Goal: Leave review/rating: Share an evaluation or opinion about a product, service, or content

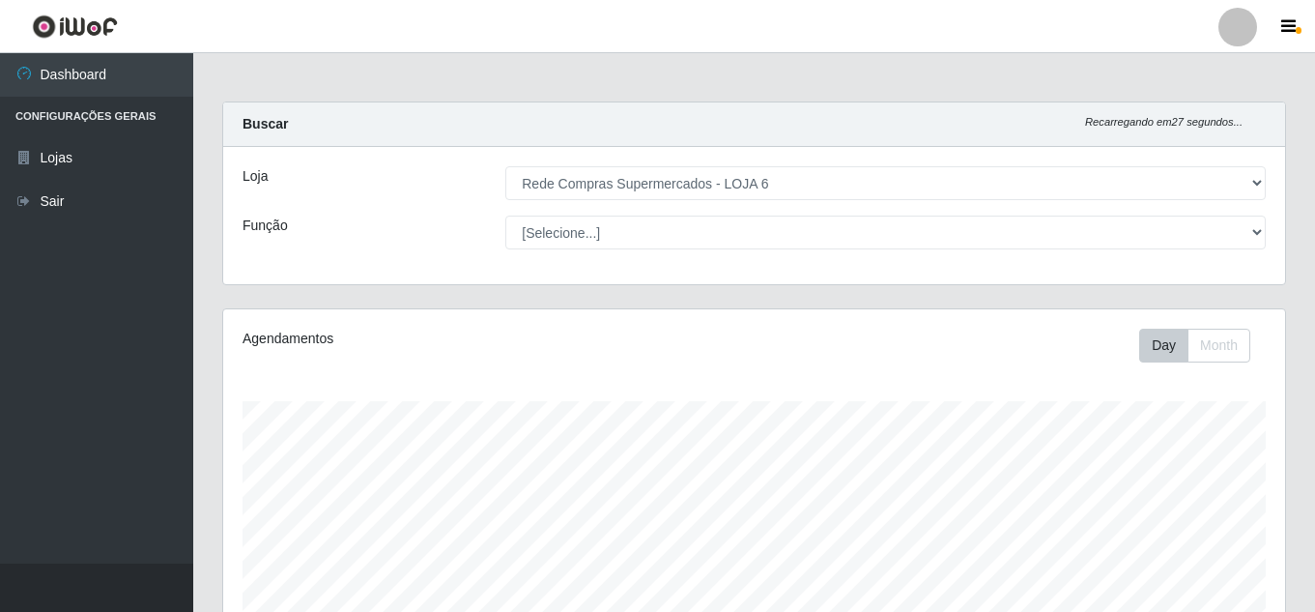
select select "398"
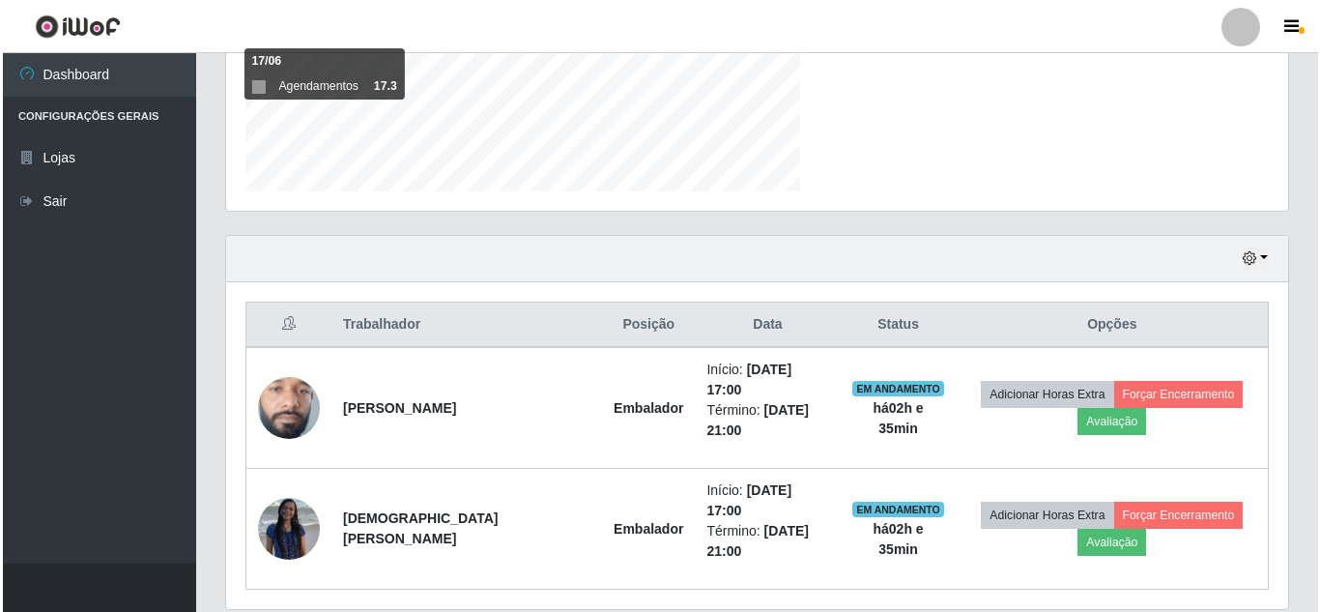
scroll to position [401, 1062]
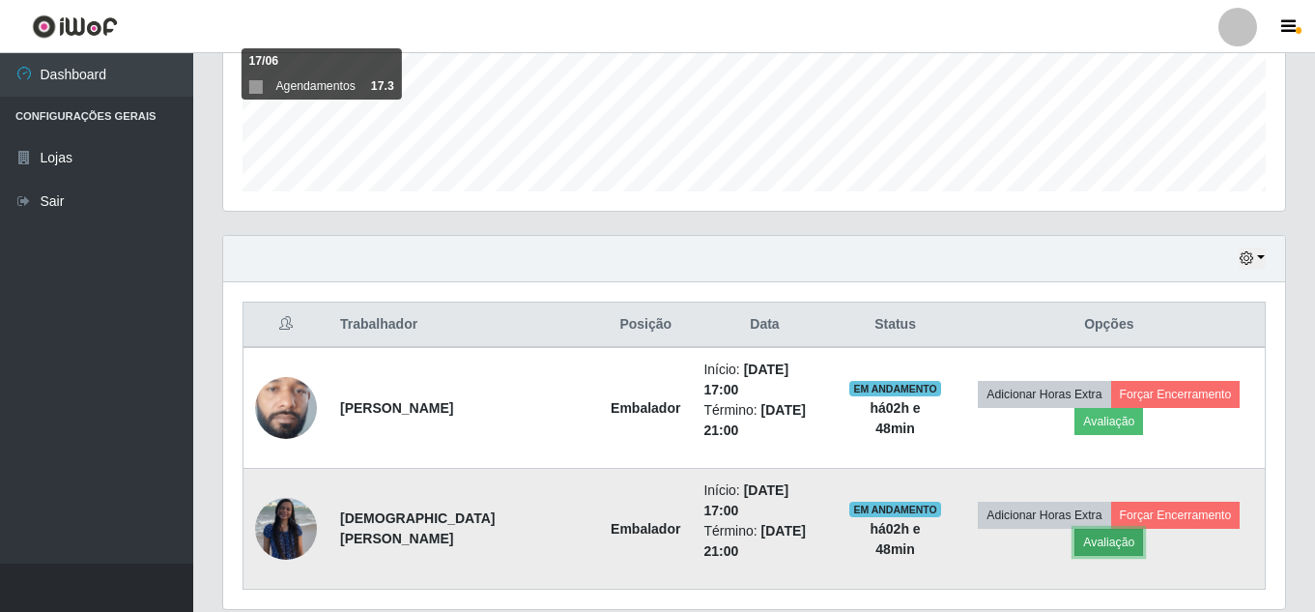
click at [1097, 529] on button "Avaliação" at bounding box center [1108, 542] width 69 height 27
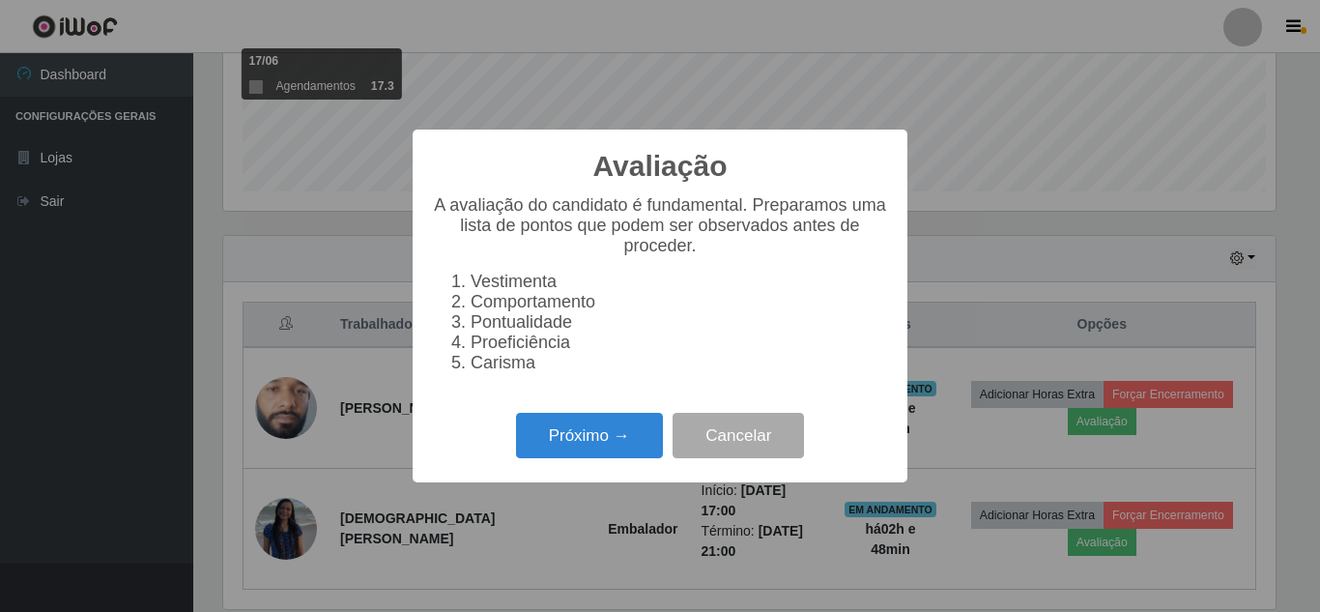
scroll to position [401, 1052]
click at [604, 446] on button "Próximo →" at bounding box center [589, 435] width 147 height 45
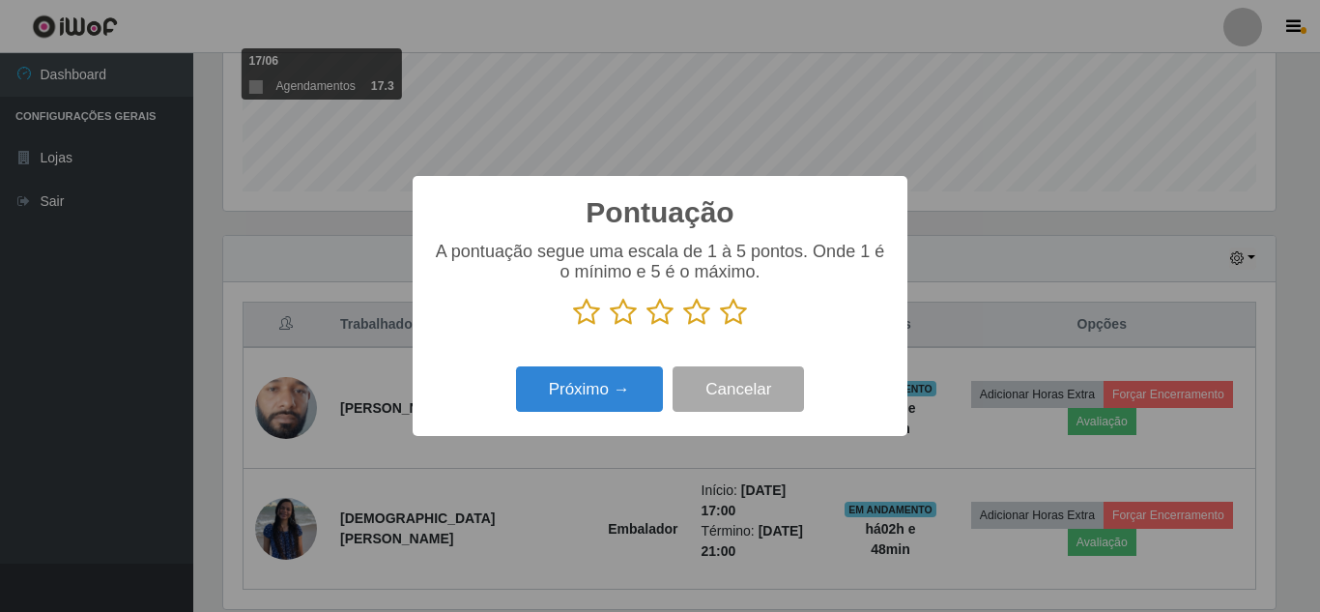
click at [732, 316] on icon at bounding box center [733, 312] width 27 height 29
click at [720, 327] on input "radio" at bounding box center [720, 327] width 0 height 0
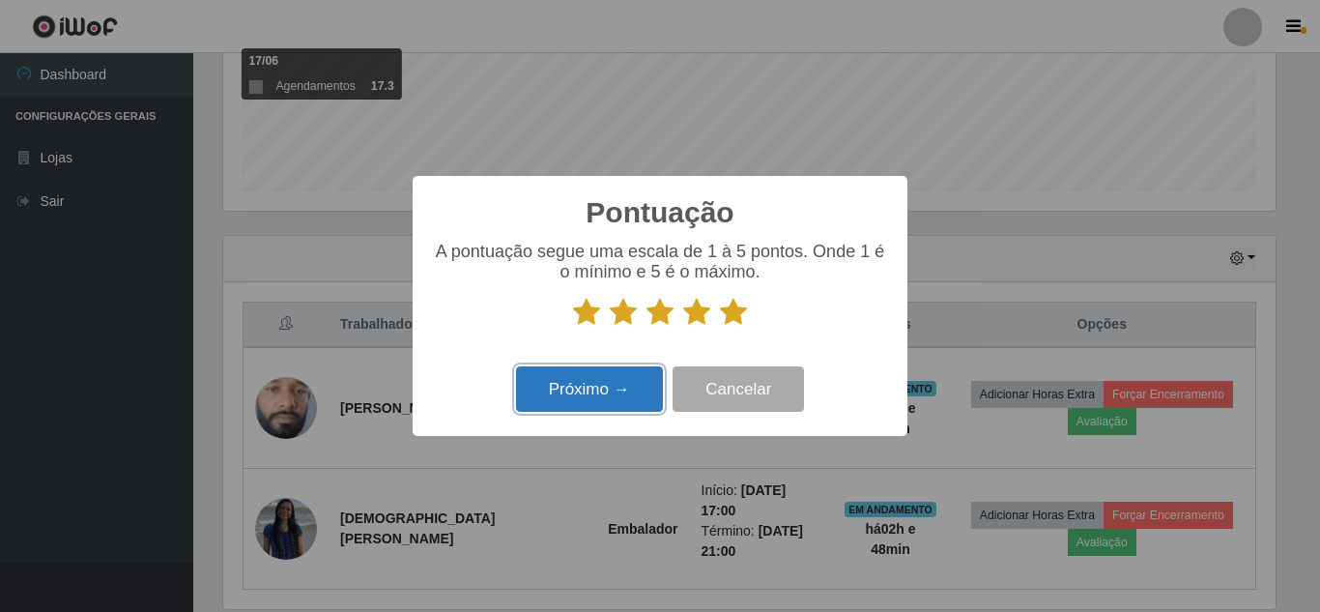
click at [589, 396] on button "Próximo →" at bounding box center [589, 388] width 147 height 45
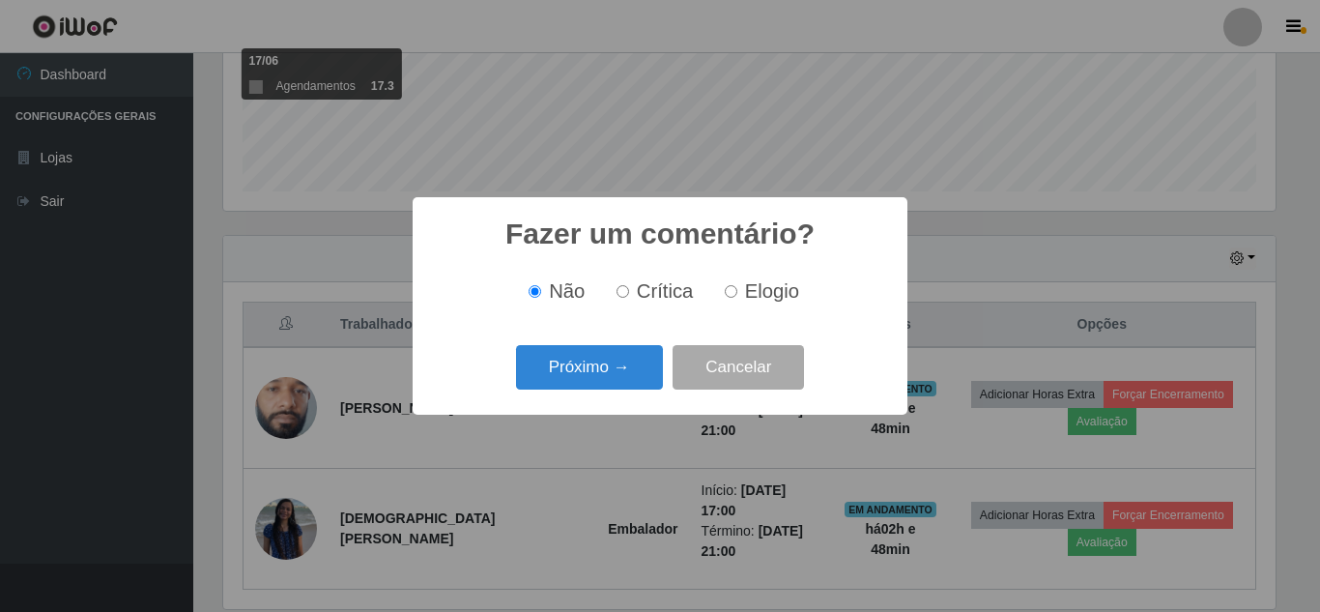
click at [759, 295] on span "Elogio" at bounding box center [772, 290] width 54 height 21
click at [737, 295] on input "Elogio" at bounding box center [731, 291] width 13 height 13
radio input "true"
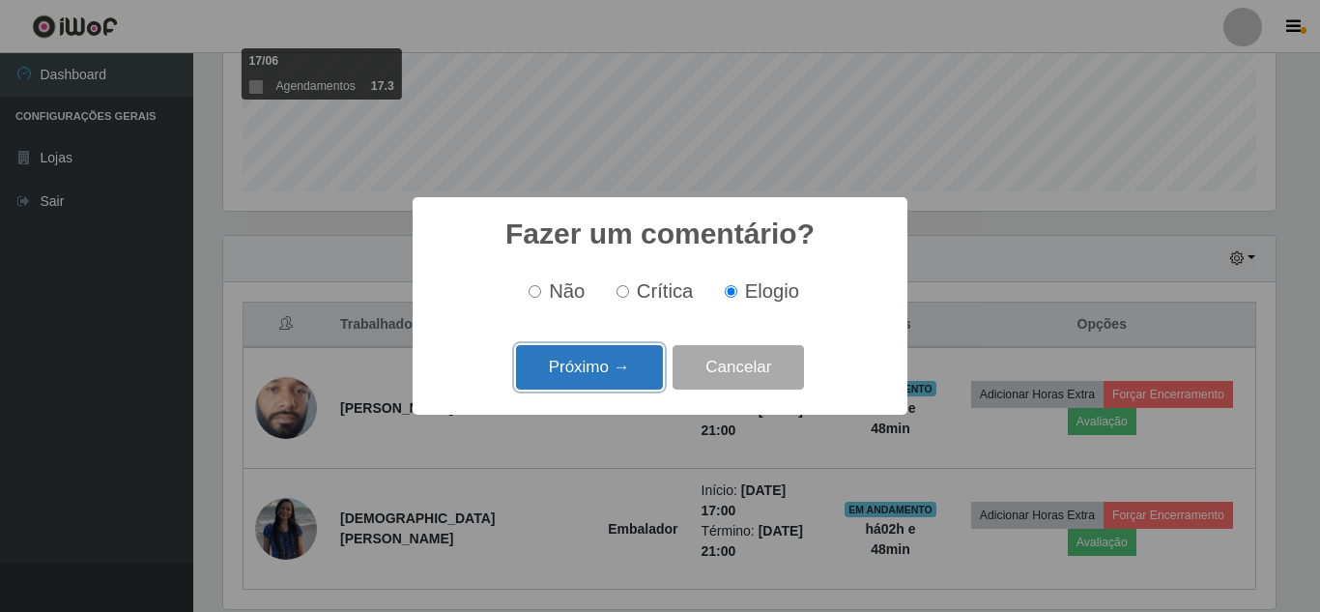
click at [597, 366] on button "Próximo →" at bounding box center [589, 367] width 147 height 45
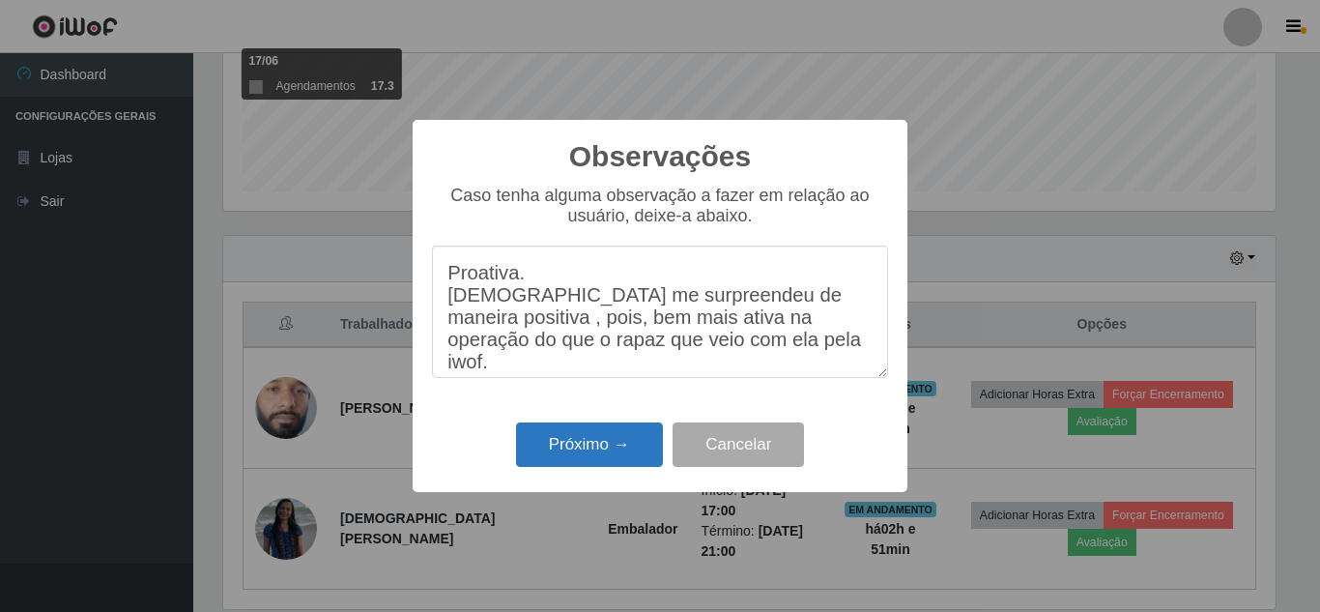
type textarea "Proativa. [DEMOGRAPHIC_DATA] me surpreendeu de maneira positiva , pois, bem mai…"
click at [593, 450] on button "Próximo →" at bounding box center [589, 444] width 147 height 45
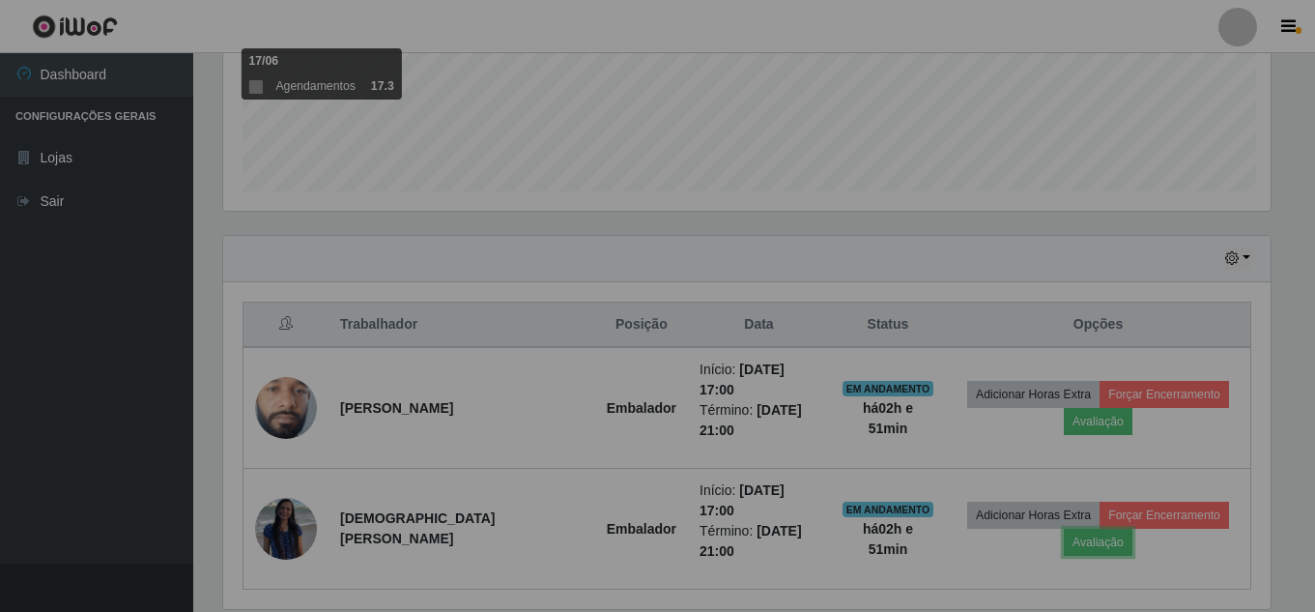
scroll to position [401, 1062]
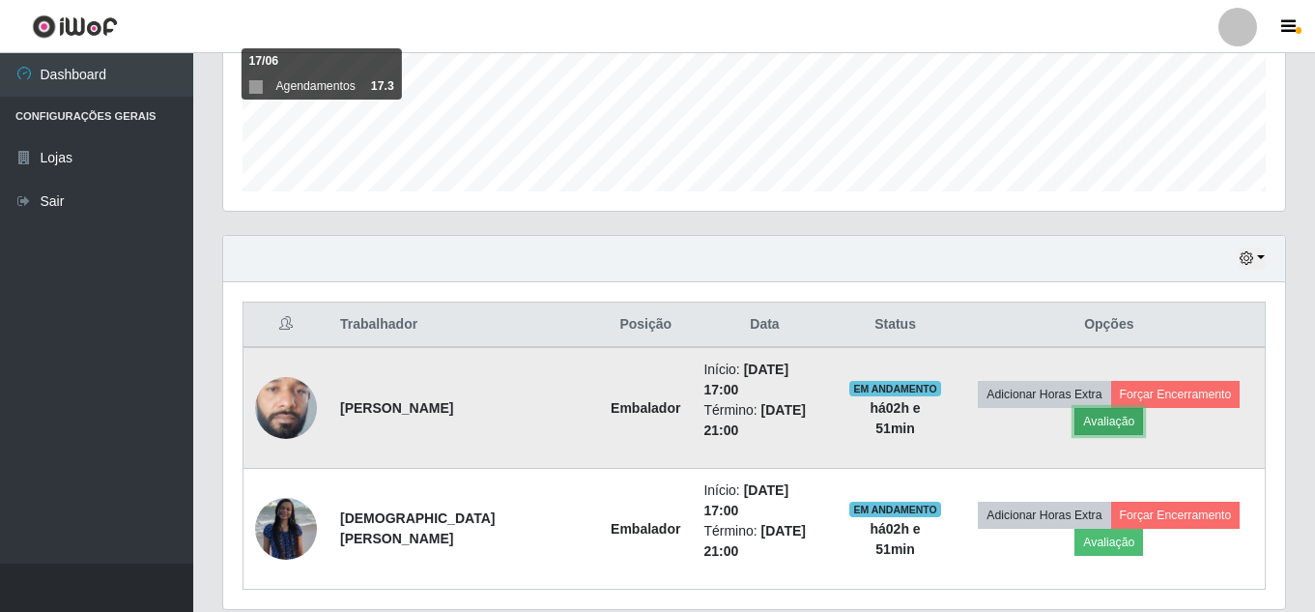
click at [1105, 415] on button "Avaliação" at bounding box center [1108, 421] width 69 height 27
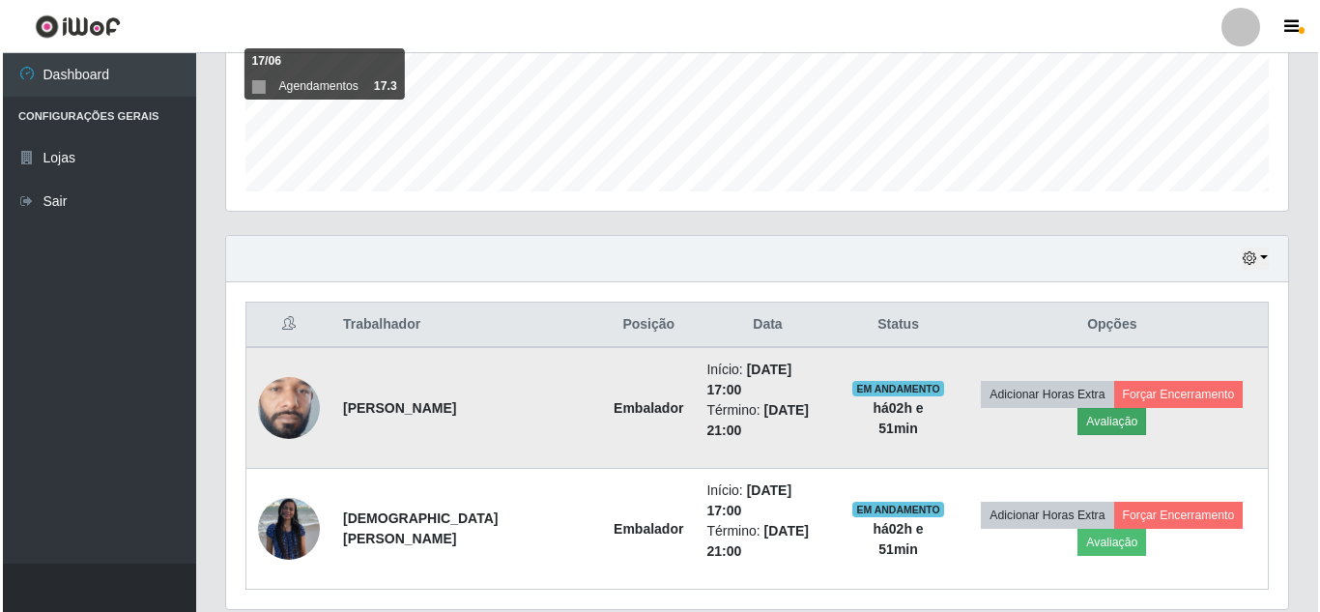
scroll to position [401, 1052]
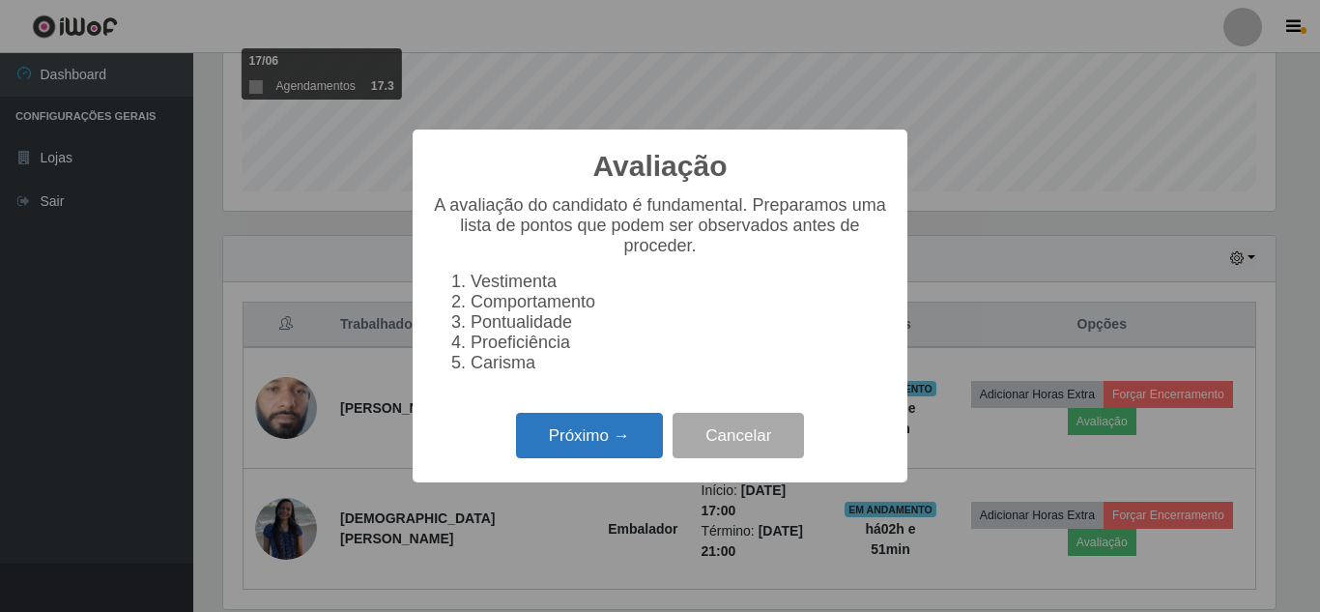
click at [591, 449] on button "Próximo →" at bounding box center [589, 435] width 147 height 45
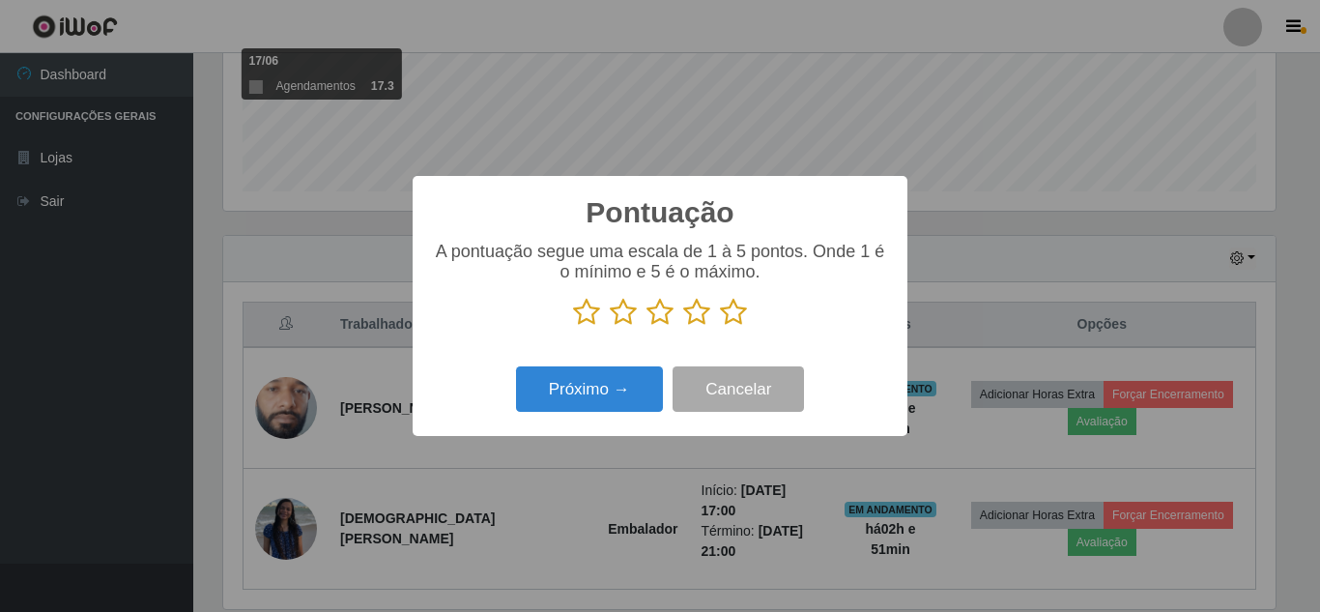
click at [662, 324] on icon at bounding box center [659, 312] width 27 height 29
click at [646, 327] on input "radio" at bounding box center [646, 327] width 0 height 0
click at [591, 387] on button "Próximo →" at bounding box center [589, 388] width 147 height 45
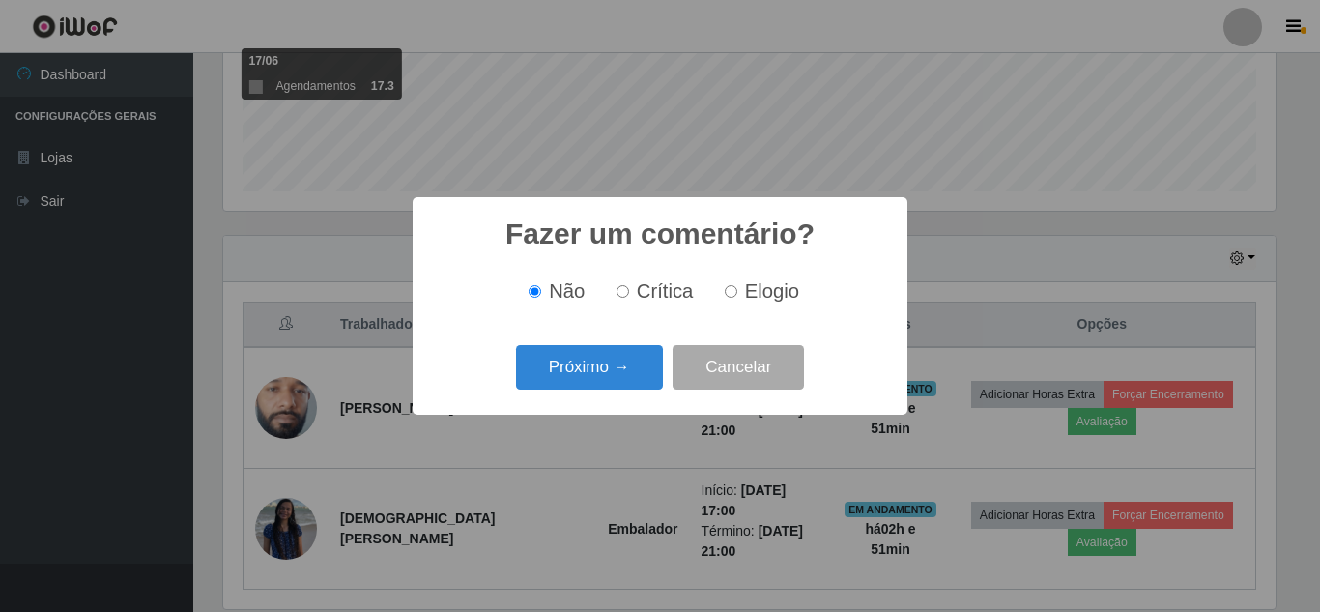
click at [758, 296] on span "Elogio" at bounding box center [772, 290] width 54 height 21
click at [737, 296] on input "Elogio" at bounding box center [731, 291] width 13 height 13
radio input "true"
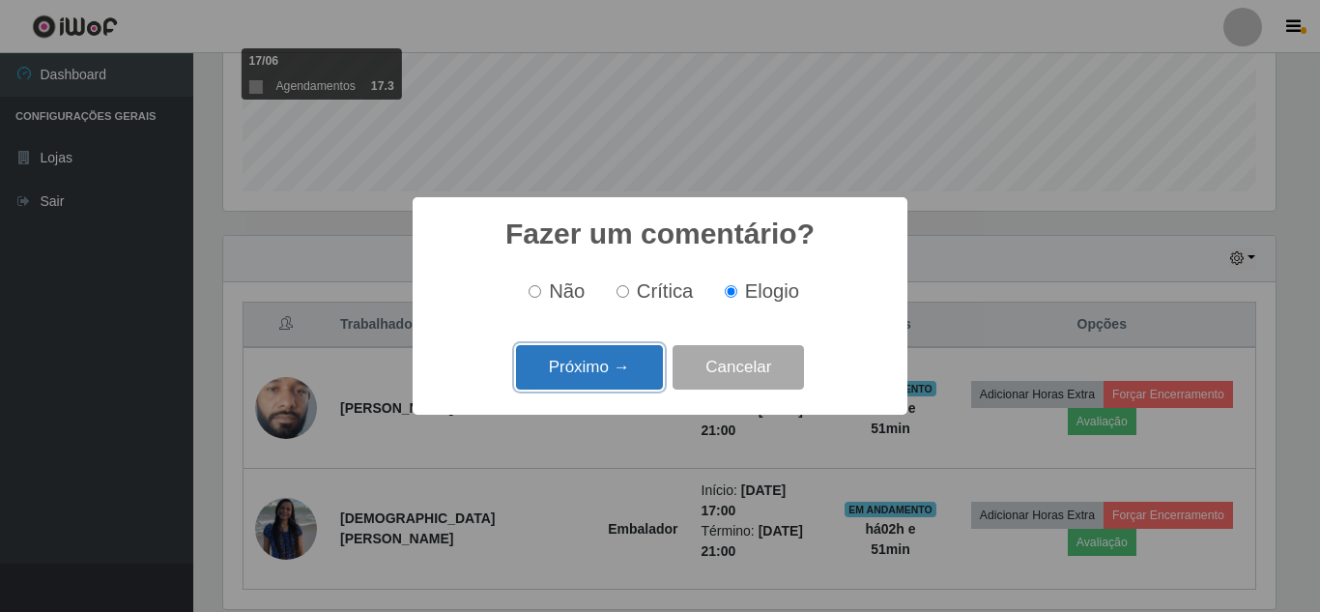
click at [589, 372] on button "Próximo →" at bounding box center [589, 367] width 147 height 45
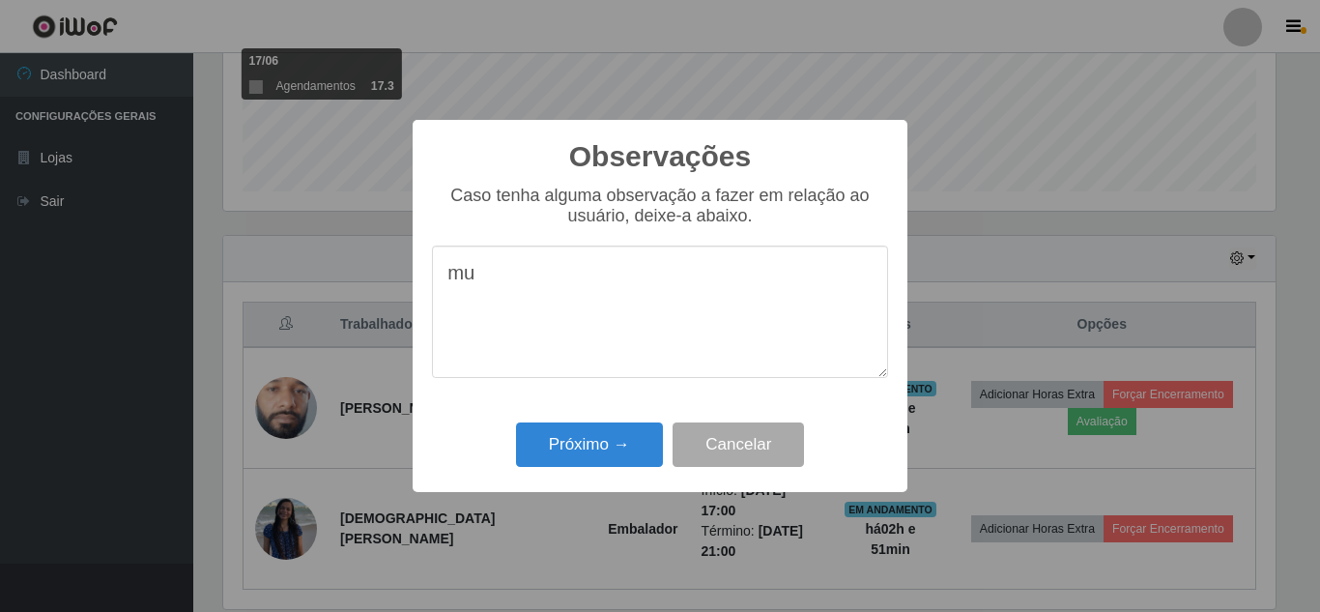
type textarea "m"
click at [675, 276] on textarea "Muito bom em embalar , dodavia" at bounding box center [660, 311] width 456 height 132
click at [742, 287] on textarea "Muito bom em embalar , todavia" at bounding box center [660, 311] width 456 height 132
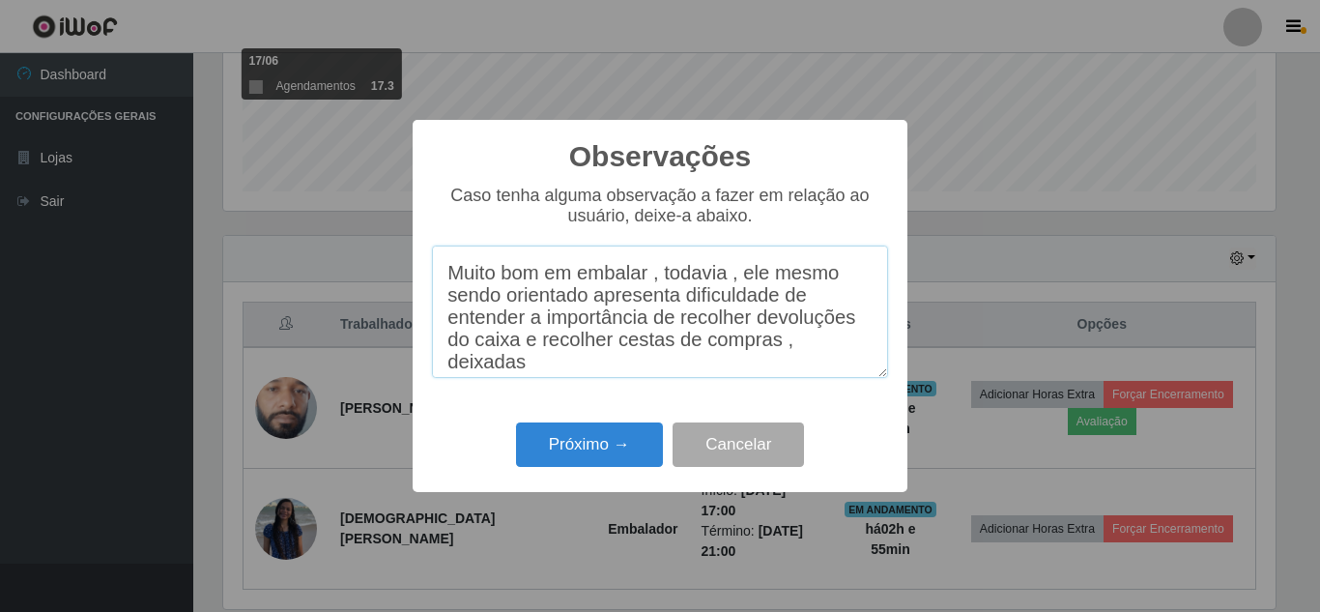
scroll to position [15, 0]
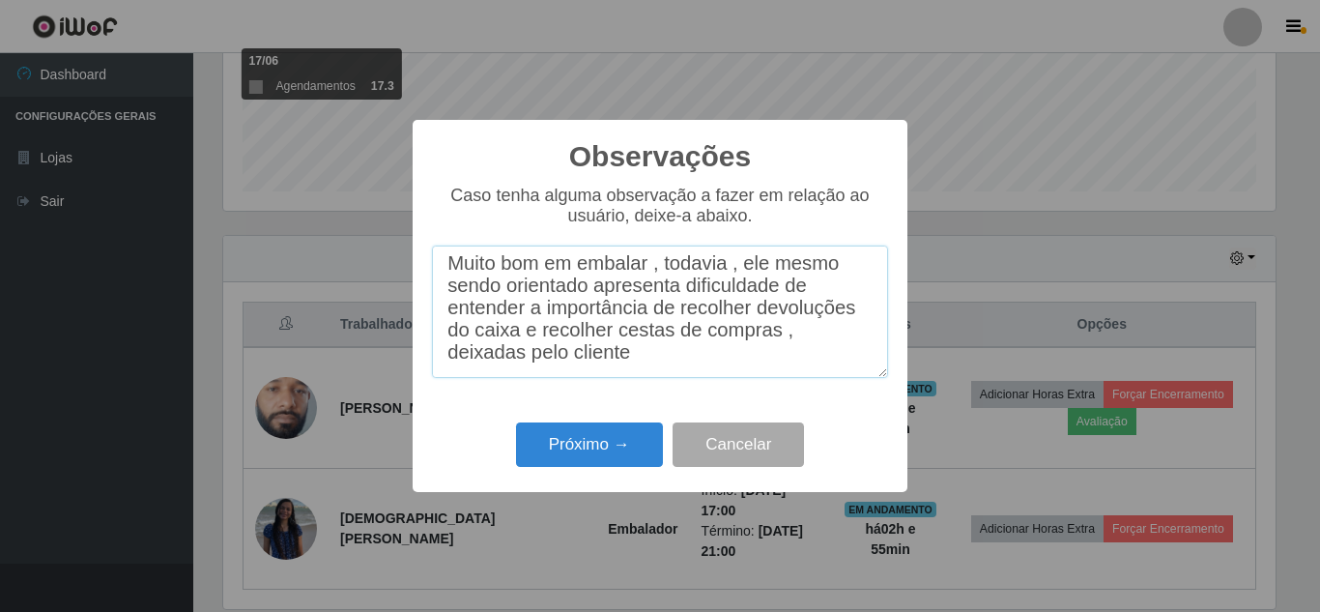
click at [778, 264] on textarea "Muito bom em embalar , todavia , ele mesmo sendo orientado apresenta dificuldad…" at bounding box center [660, 311] width 456 height 132
click at [591, 289] on textarea "Muito bom em embalar , todavia , ele ,mesmo sendo orientado apresenta dificulda…" at bounding box center [660, 311] width 456 height 132
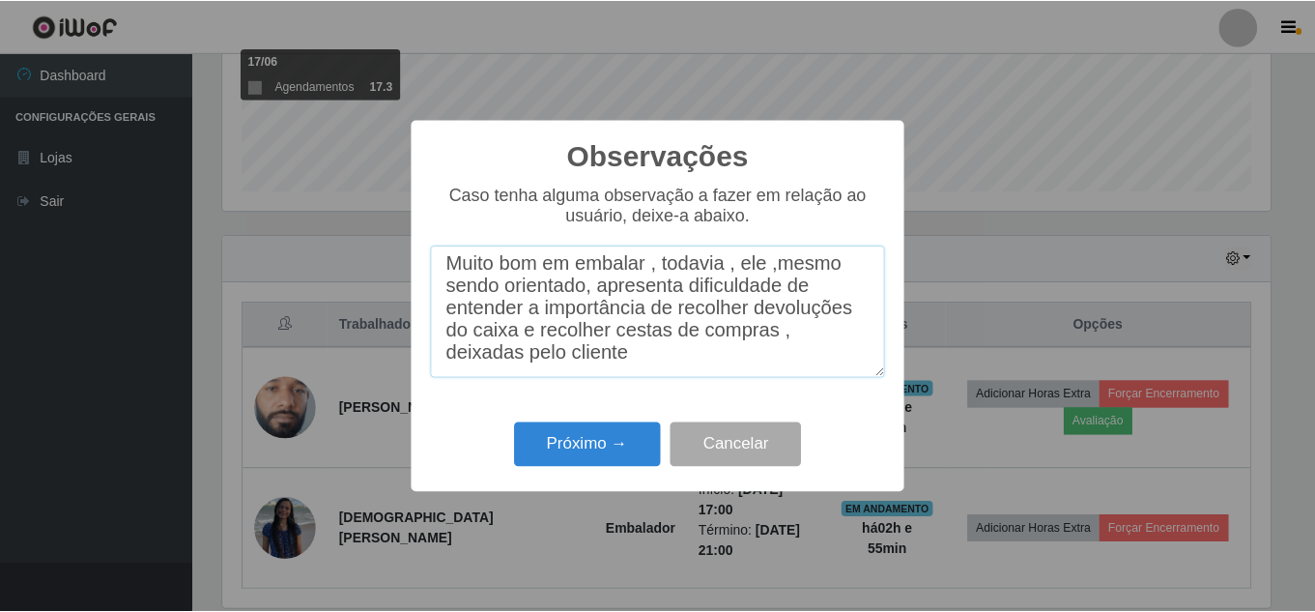
scroll to position [29, 0]
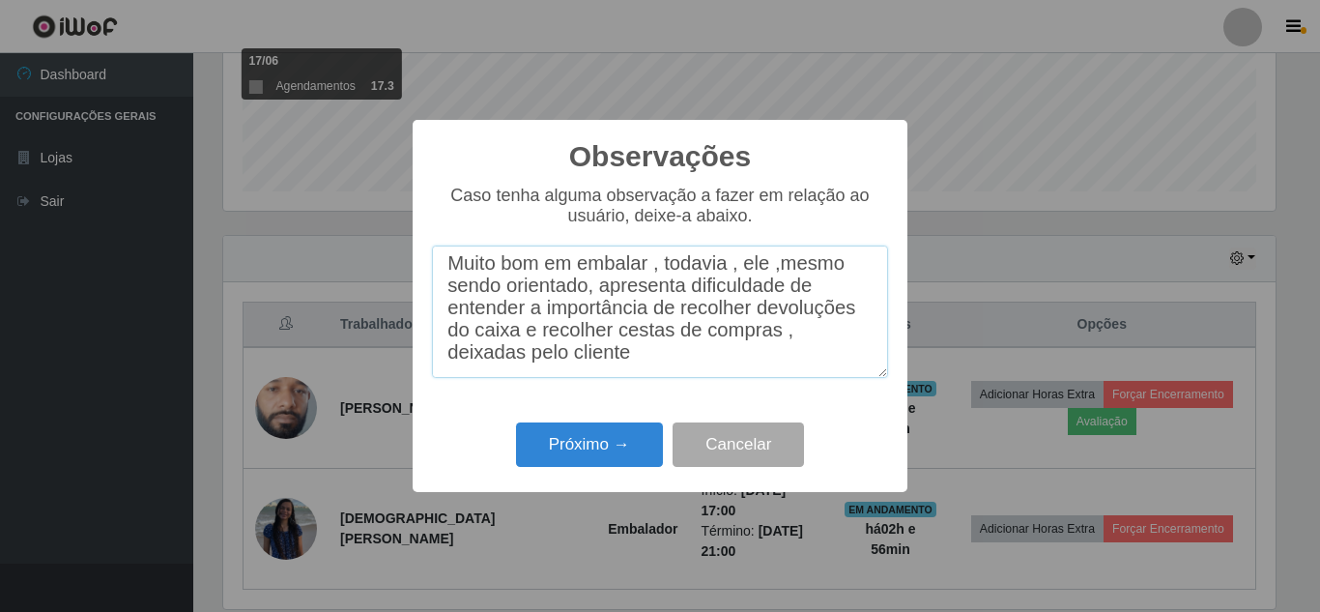
click at [631, 353] on textarea "Muito bom em embalar , todavia , ele ,mesmo sendo orientado, apresenta dificuld…" at bounding box center [660, 311] width 456 height 132
type textarea "Muito bom em embalar , todavia , ele ,mesmo sendo orientado, apresenta dificuld…"
click at [600, 449] on button "Próximo →" at bounding box center [589, 444] width 147 height 45
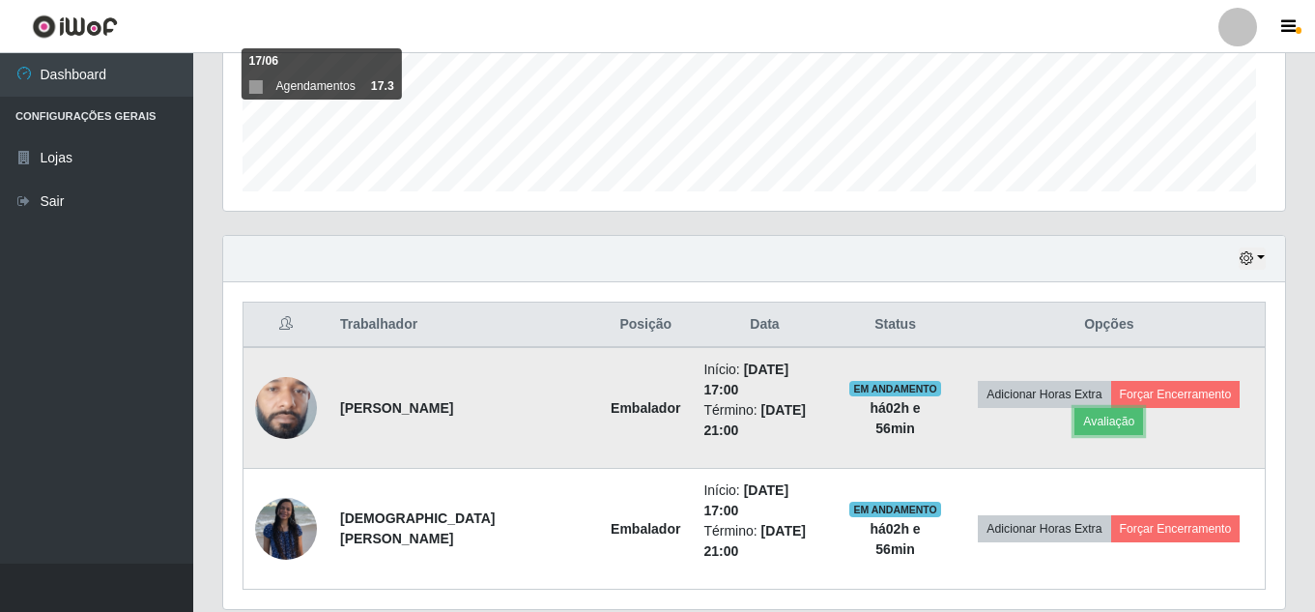
scroll to position [401, 1062]
